Goal: Information Seeking & Learning: Find specific fact

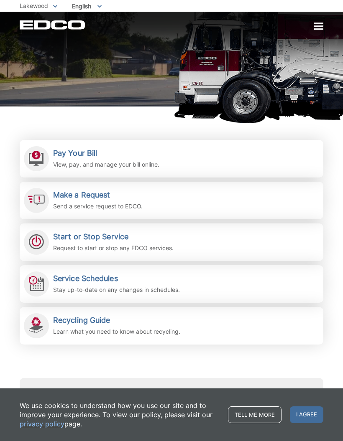
scroll to position [95, 0]
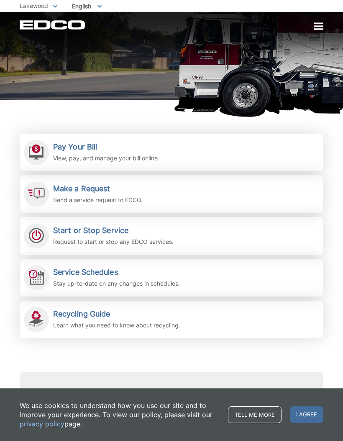
click at [100, 314] on h2 "Recycling Guide" at bounding box center [116, 314] width 127 height 9
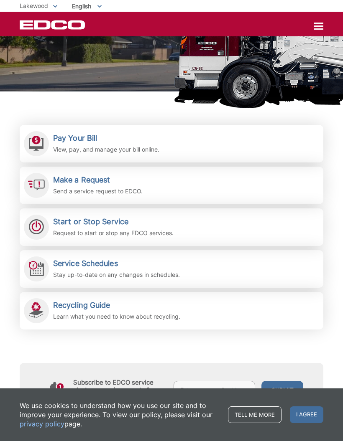
scroll to position [0, 0]
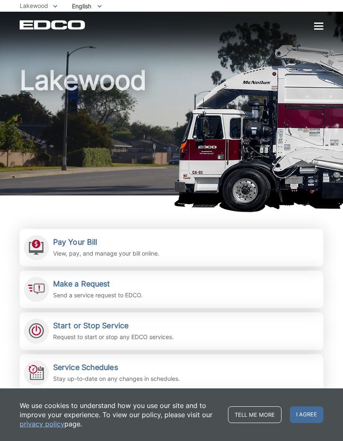
click at [320, 25] on div at bounding box center [318, 25] width 9 height 1
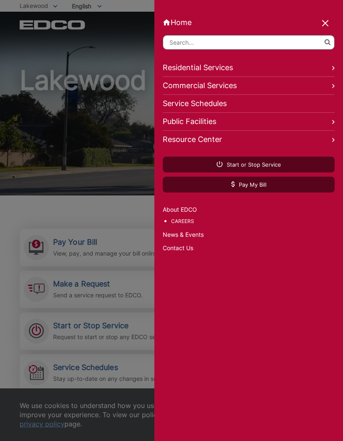
click at [184, 43] on input "Search" at bounding box center [249, 42] width 172 height 15
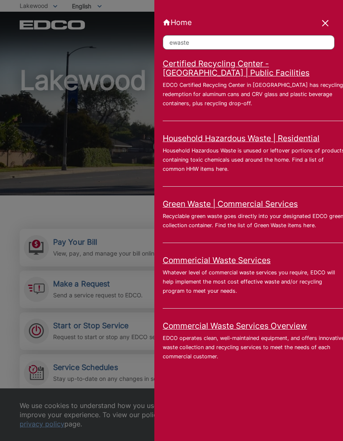
type input "ewaste"
click button "submit" at bounding box center [0, 0] width 0 height 0
click at [299, 142] on link "Household Hazardous Waste | Residential" at bounding box center [241, 138] width 157 height 9
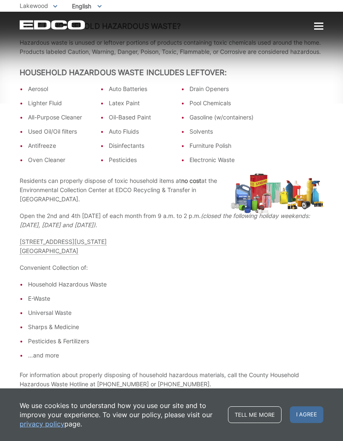
scroll to position [152, 0]
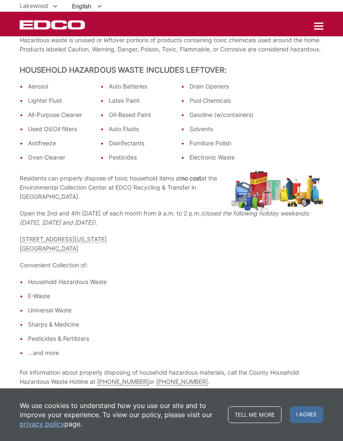
click at [39, 301] on li "E-Waste" at bounding box center [175, 296] width 295 height 9
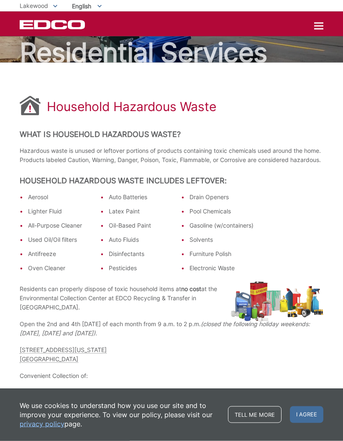
scroll to position [0, 0]
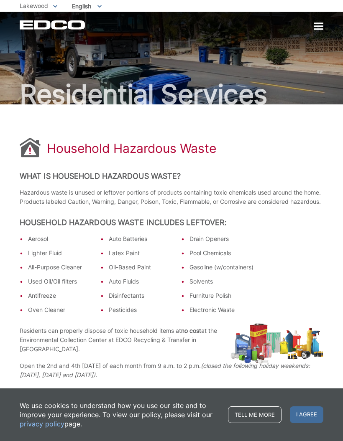
click at [319, 25] on div at bounding box center [318, 25] width 9 height 1
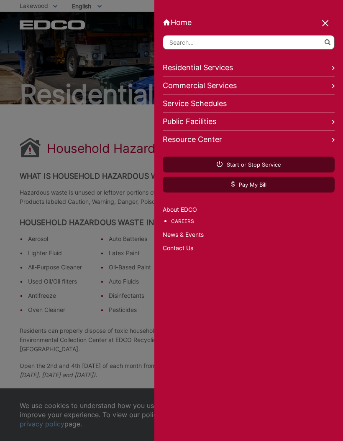
click at [176, 42] on input "Search" at bounding box center [249, 42] width 172 height 15
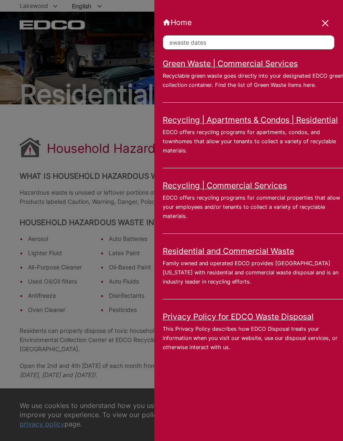
type input "ewaste dates"
click button "submit" at bounding box center [0, 0] width 0 height 0
click at [327, 14] on div "Home Back ewaste dates Green Waste | Commercial Services Recyclable green waste…" at bounding box center [248, 220] width 188 height 441
click at [326, 20] on div at bounding box center [326, 24] width 12 height 12
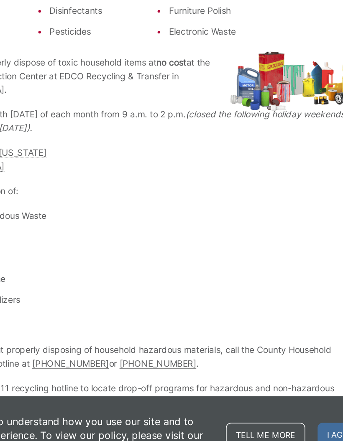
scroll to position [176, 0]
